Goal: Task Accomplishment & Management: Complete application form

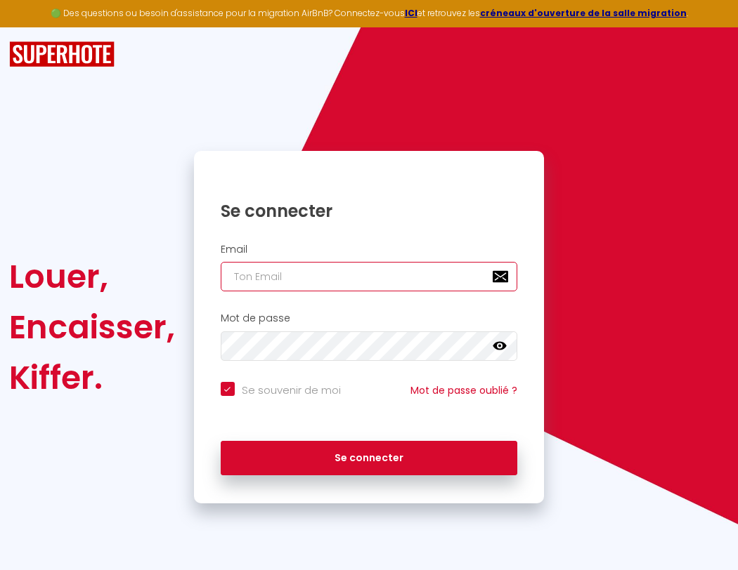
type input "s"
checkbox input "true"
type input "su"
checkbox input "true"
type input "sup"
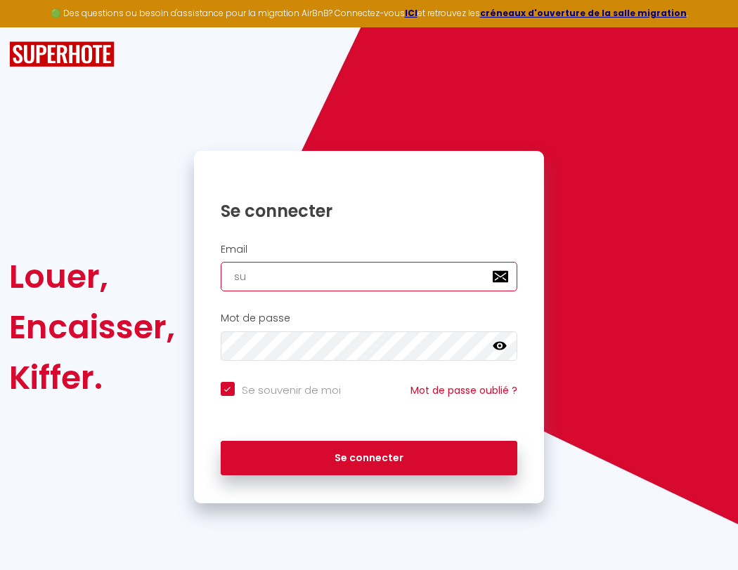
checkbox input "true"
type input "supe"
checkbox input "true"
type input "super"
checkbox input "true"
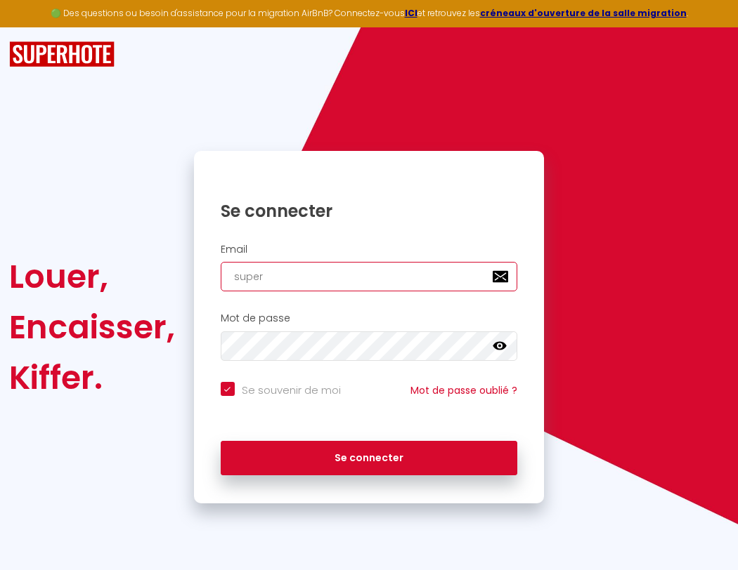
type input "superb"
checkbox input "true"
type input "superbo"
checkbox input "true"
type input "s"
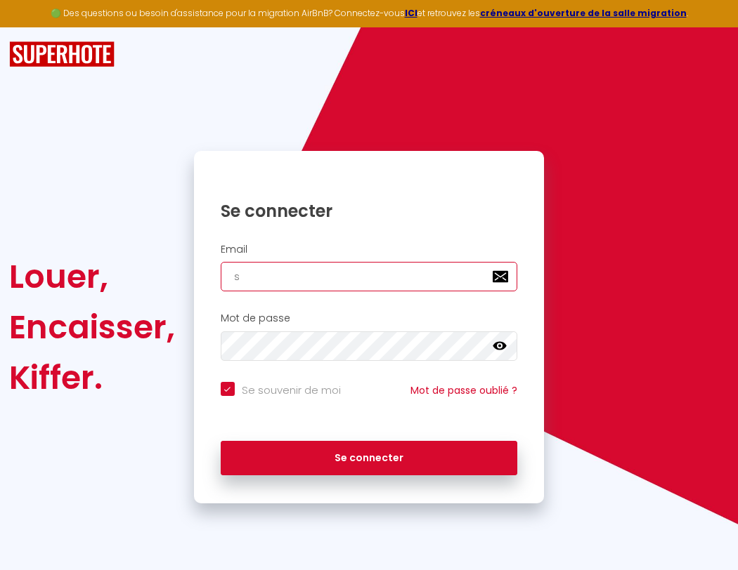
checkbox input "true"
type input "superbor"
checkbox input "true"
type input "su"
checkbox input "true"
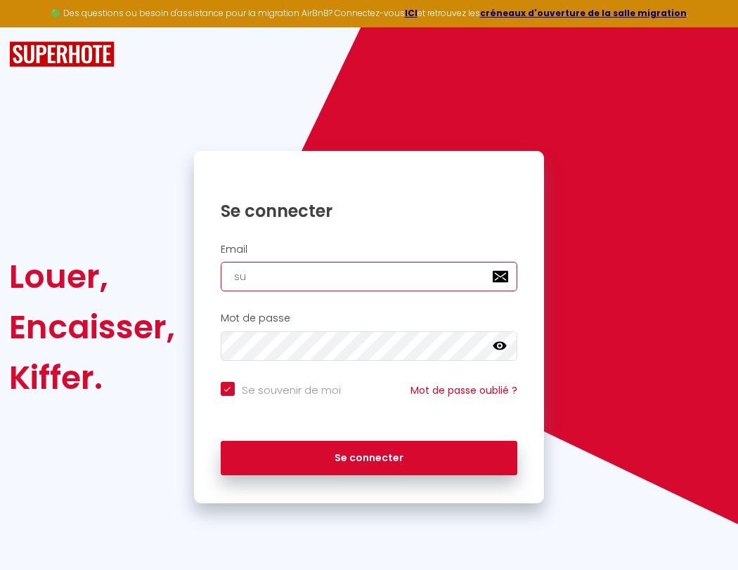
type input "sup"
checkbox input "true"
type input "supe"
checkbox input "true"
type input "super"
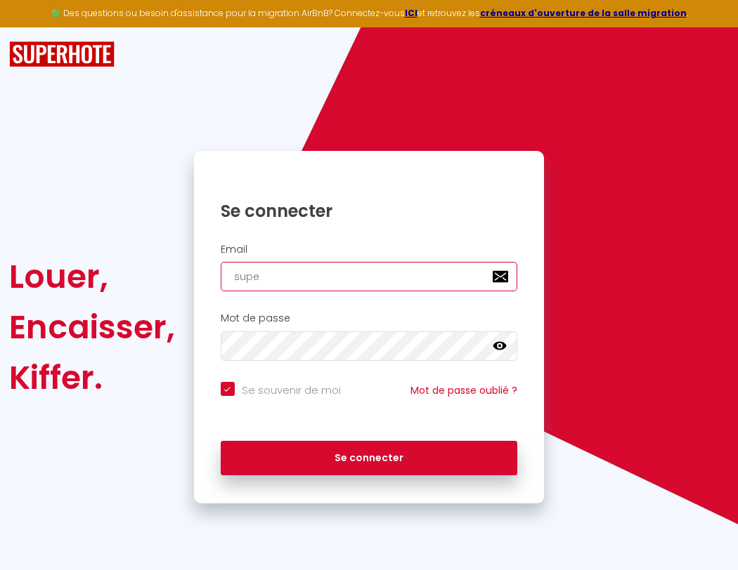
checkbox input "true"
type input "superb"
checkbox input "true"
type input "superbo"
checkbox input "true"
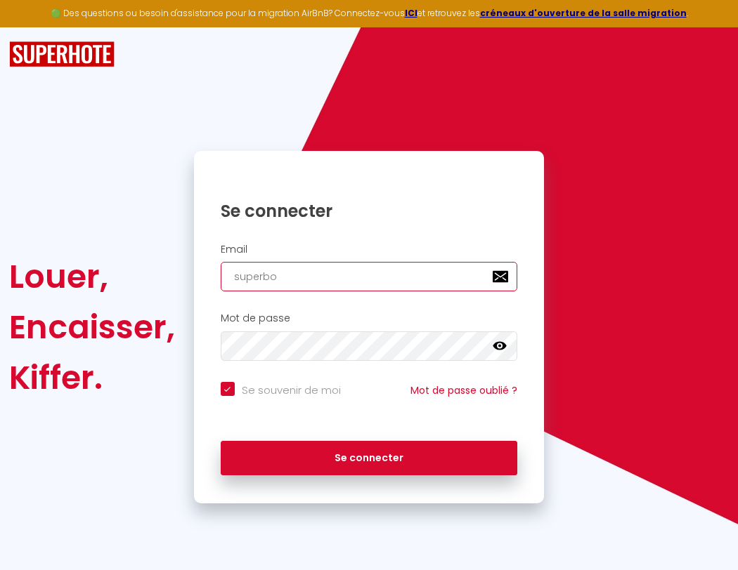
type input "superbor"
checkbox input "true"
type input "s"
checkbox input "true"
type input "su"
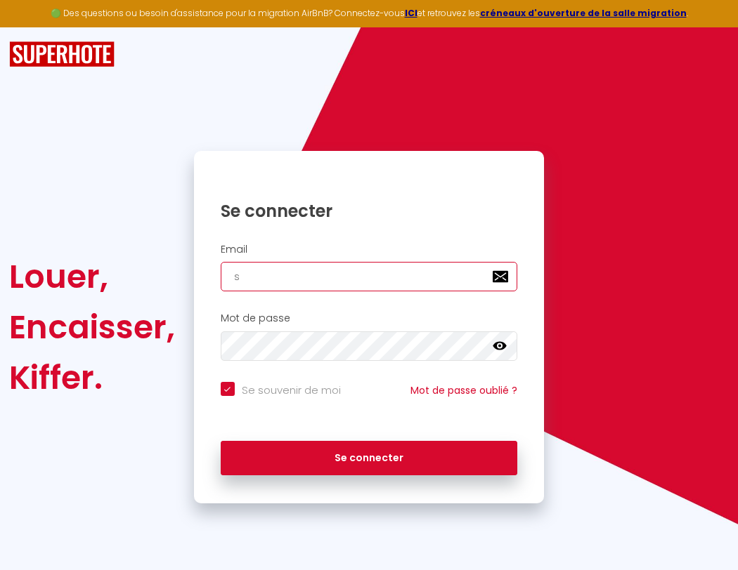
checkbox input "true"
type input "sup"
checkbox input "true"
type input "supe"
checkbox input "true"
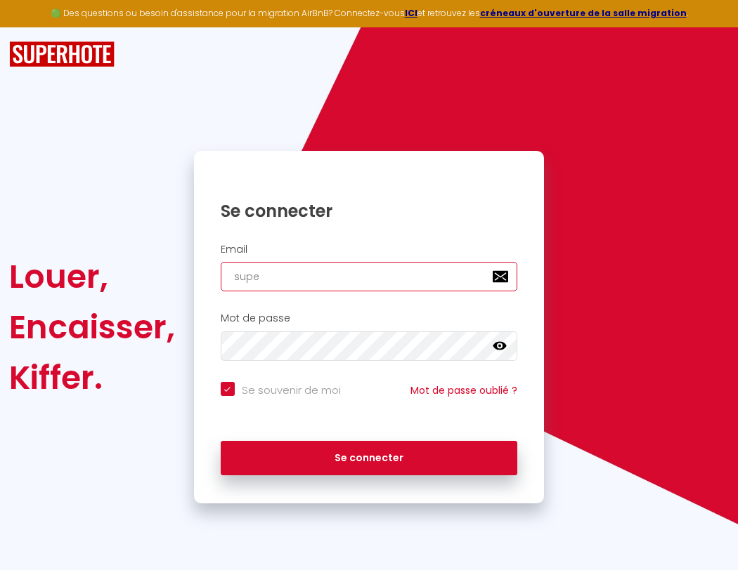
type input "super"
checkbox input "true"
